Goal: Information Seeking & Learning: Find specific fact

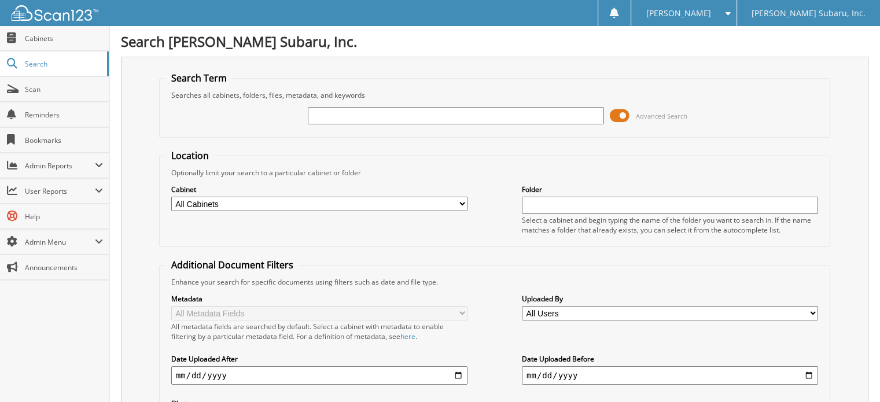
type input "w"
type input "W9"
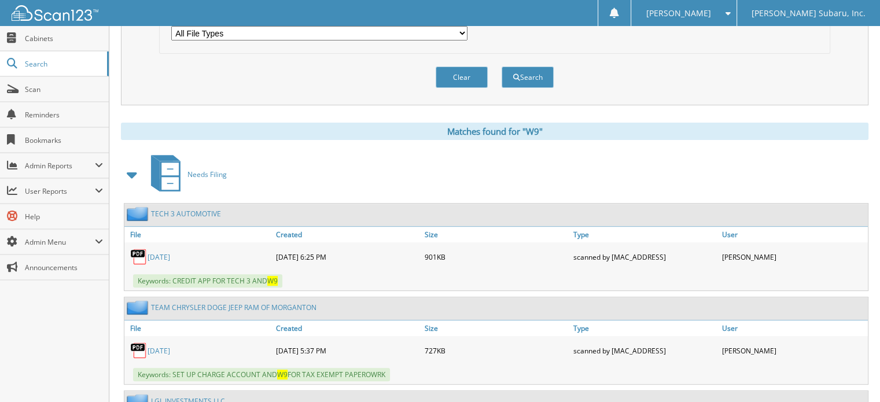
scroll to position [405, 0]
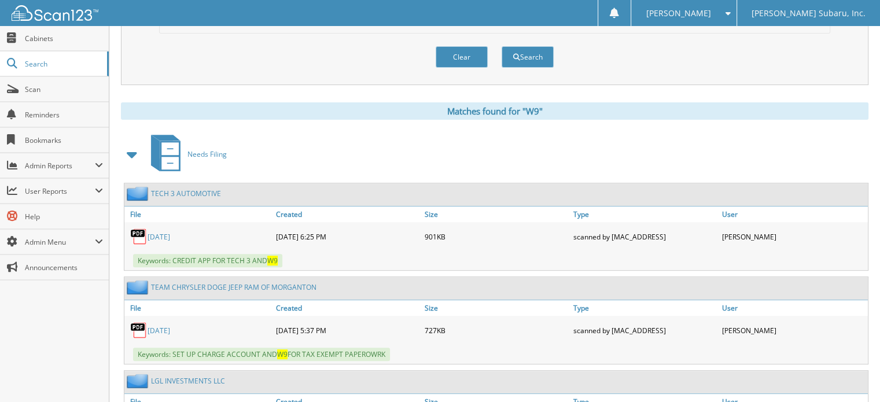
click at [128, 145] on span at bounding box center [132, 154] width 16 height 21
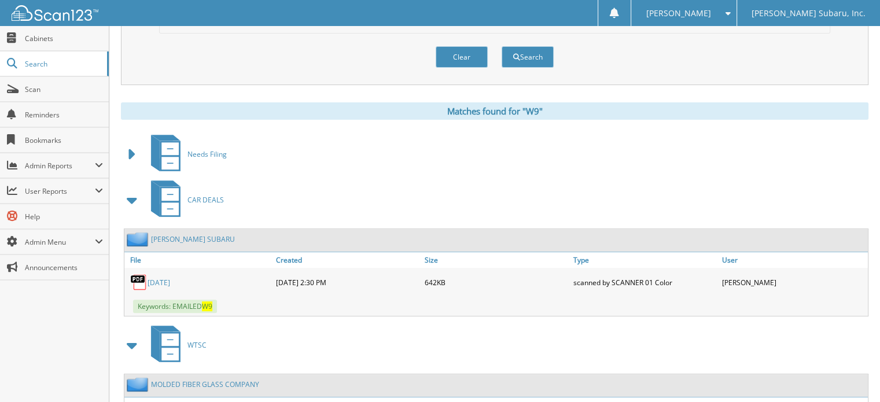
click at [133, 144] on span at bounding box center [132, 154] width 16 height 21
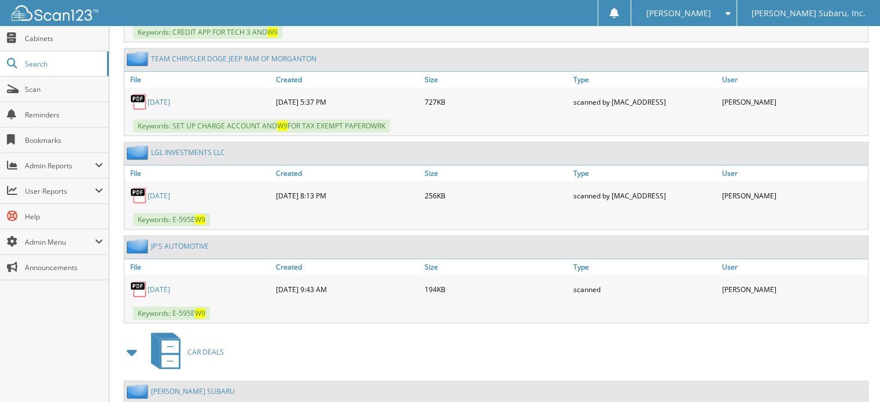
scroll to position [636, 0]
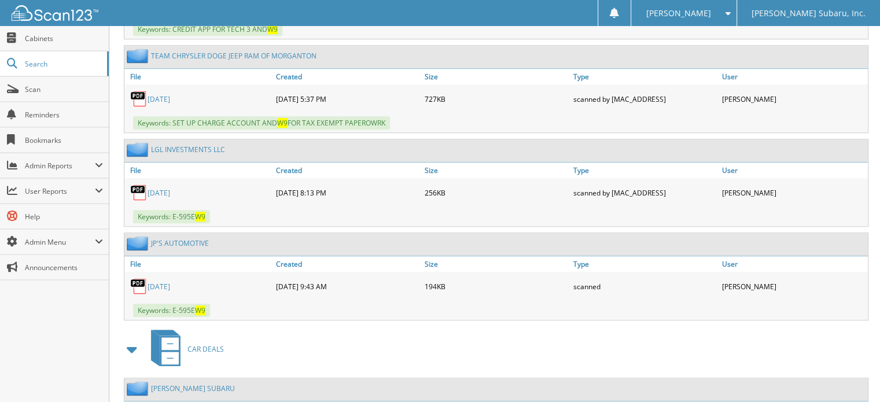
click at [190, 145] on link "LGL INVESTMENTS LLC" at bounding box center [188, 150] width 74 height 10
